Goal: Transaction & Acquisition: Purchase product/service

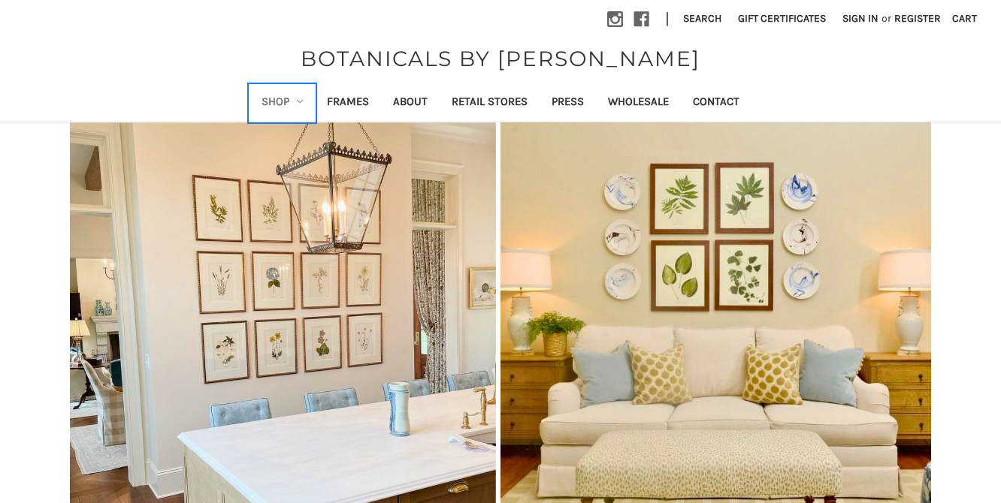
click at [280, 110] on link "Shop" at bounding box center [282, 103] width 66 height 37
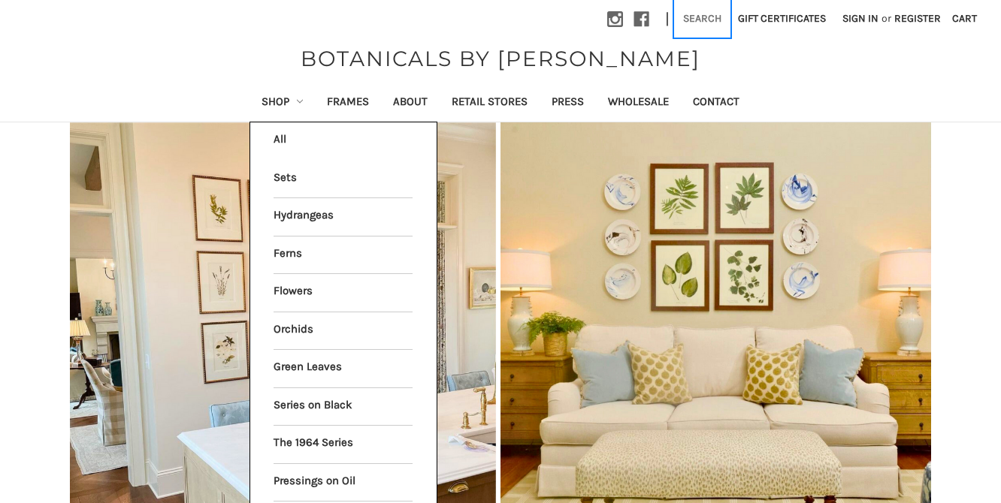
click at [705, 10] on button "Search" at bounding box center [702, 18] width 55 height 37
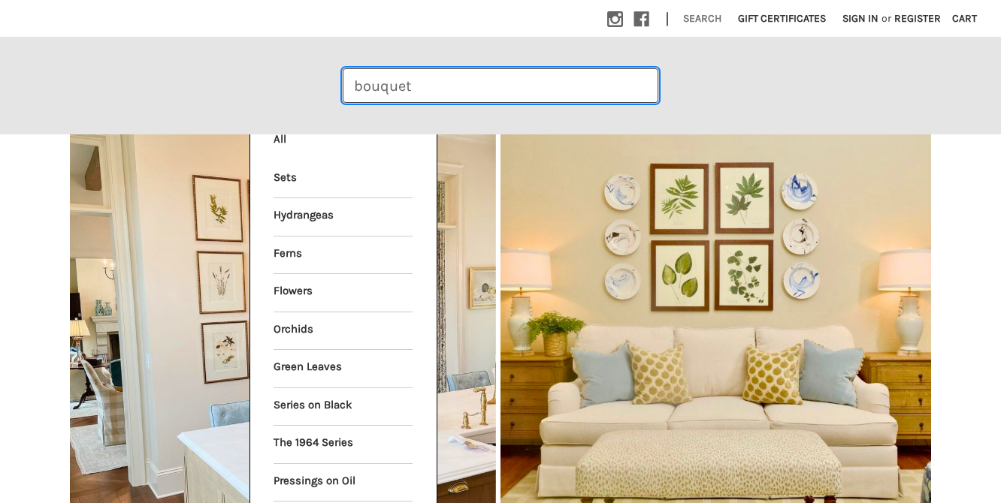
type input "bouquet"
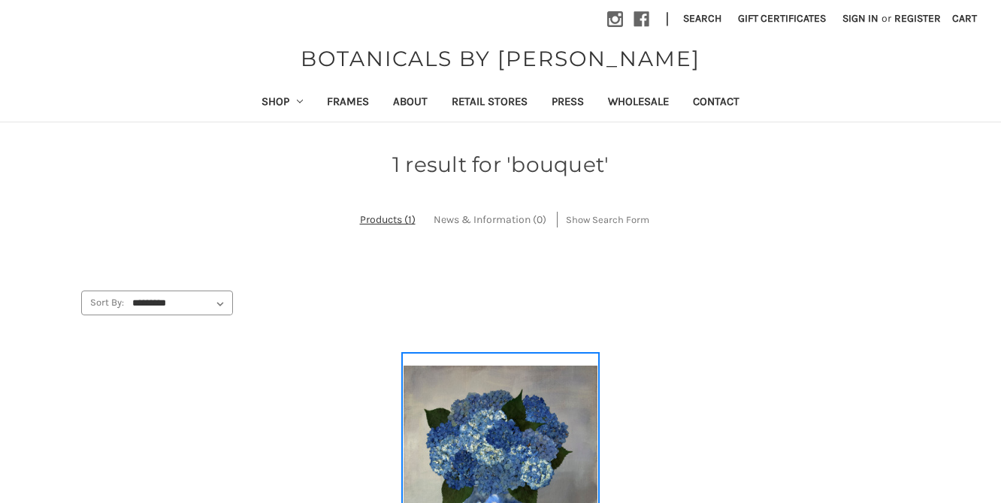
click at [501, 439] on img "PRESSED HYDRANGEA BOUQUET ON OIL, Price range from $49.99 to $434.99\a\a" at bounding box center [499, 482] width 193 height 232
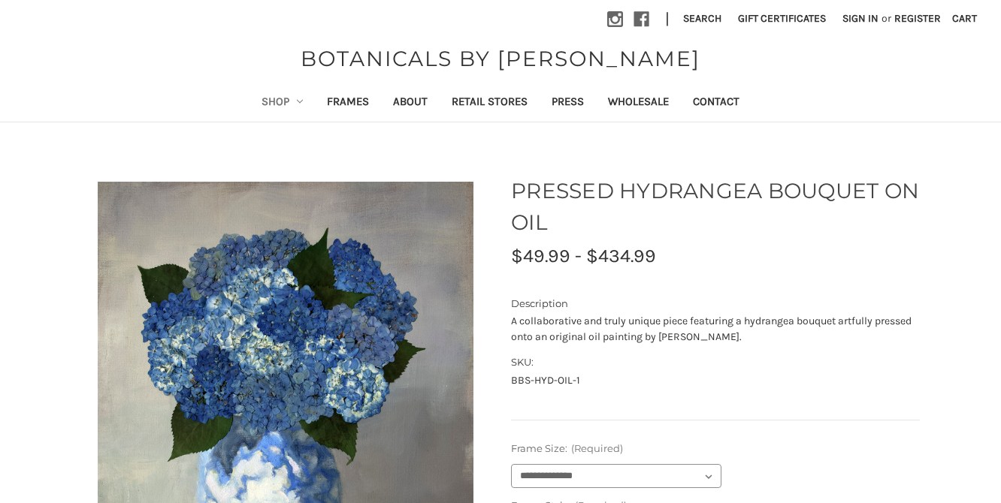
drag, startPoint x: 361, startPoint y: 351, endPoint x: 457, endPoint y: 1, distance: 363.0
